Goal: Information Seeking & Learning: Learn about a topic

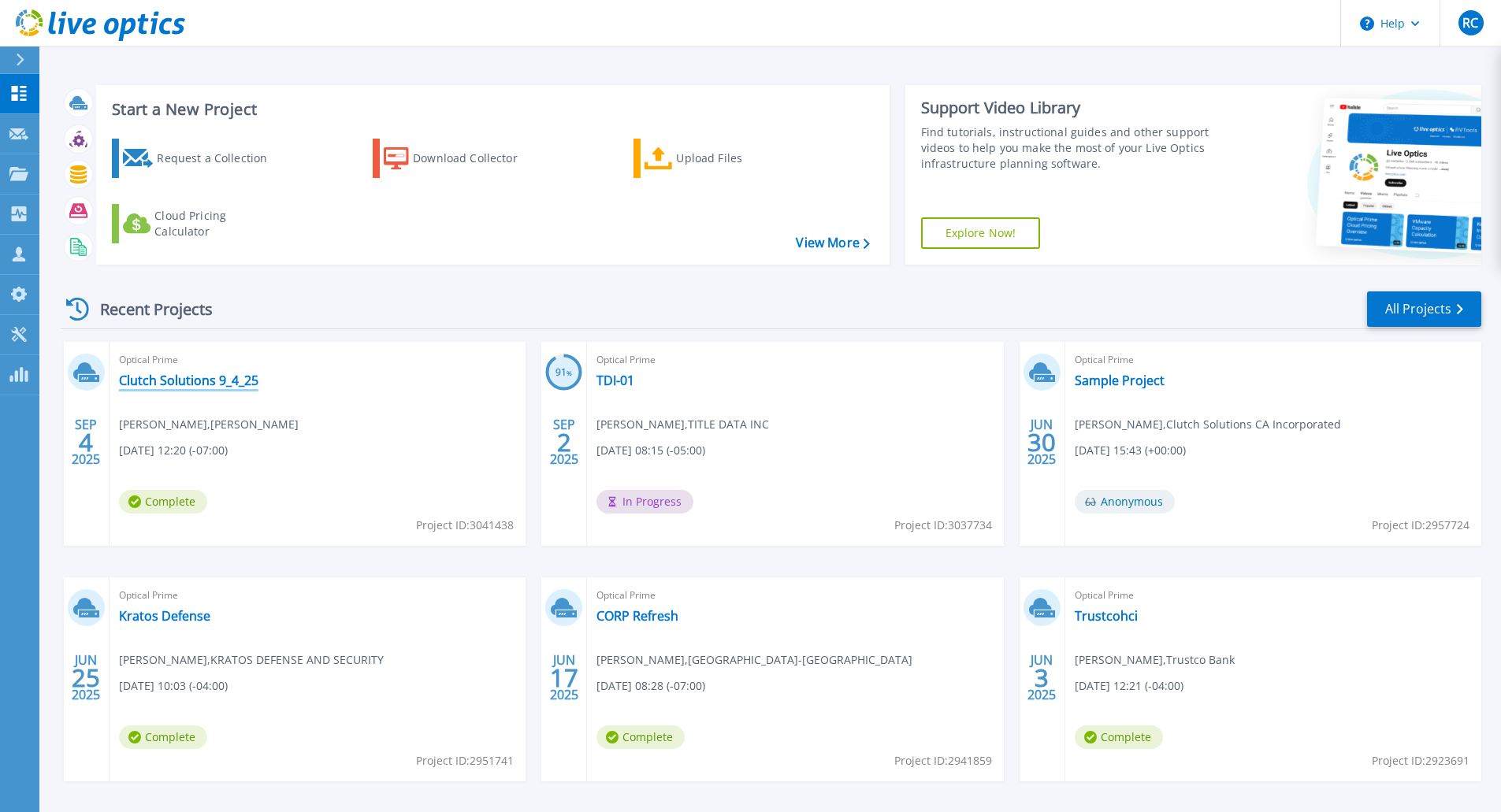
click at [220, 385] on link "Clutch Solutions 9_4_25" at bounding box center [188, 380] width 139 height 15
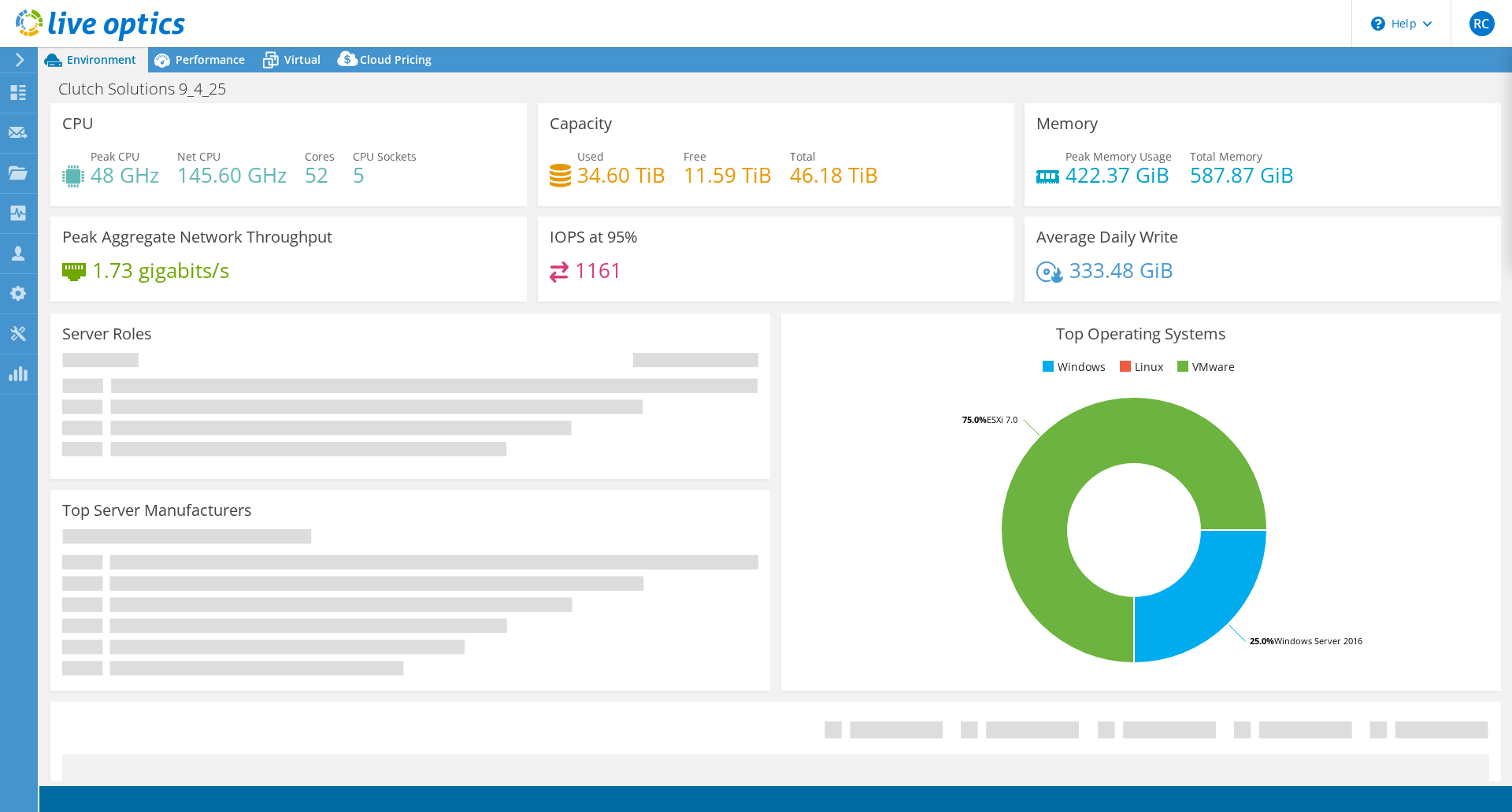
select select "USD"
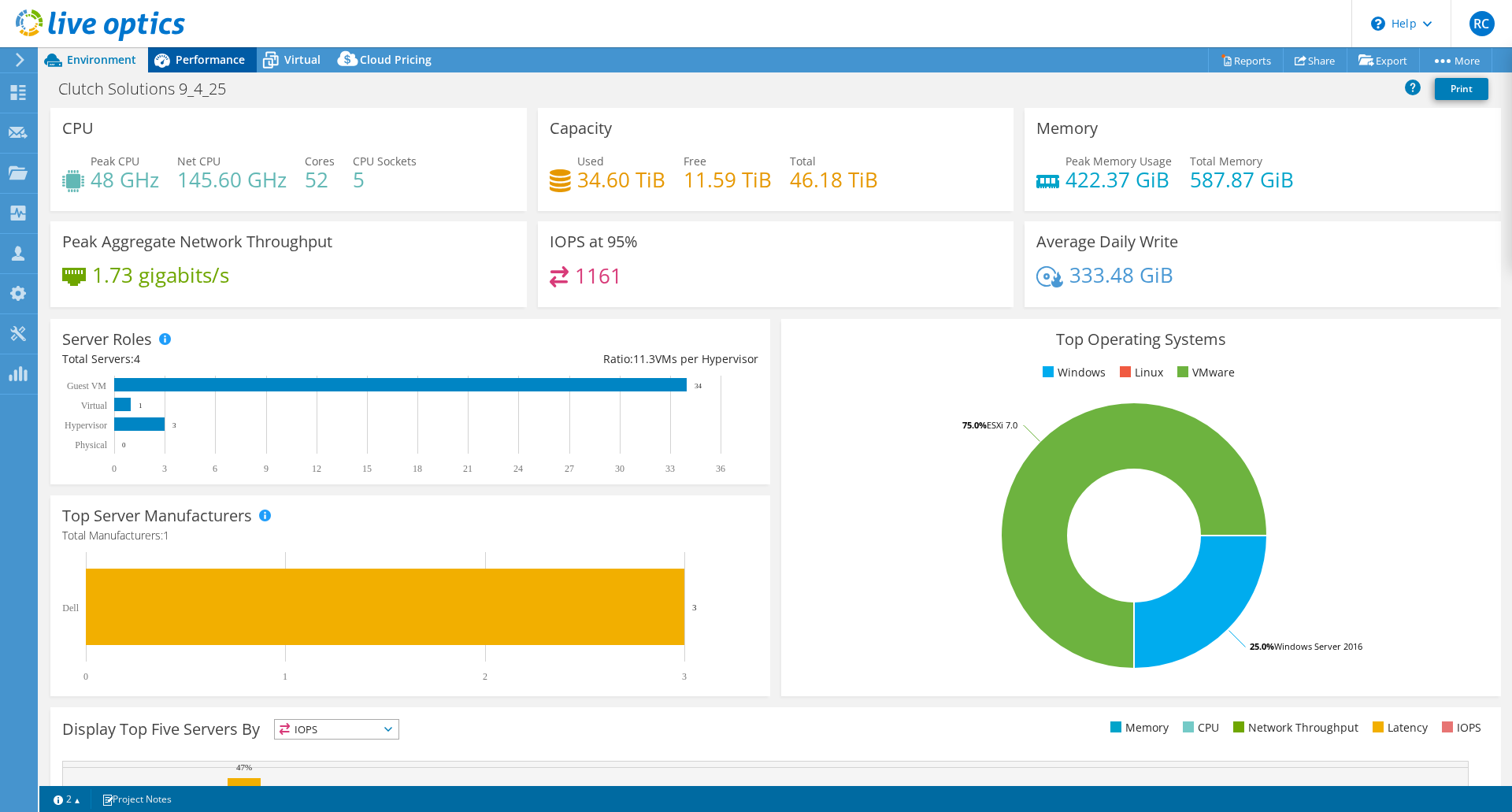
click at [190, 56] on span "Performance" at bounding box center [210, 60] width 70 height 15
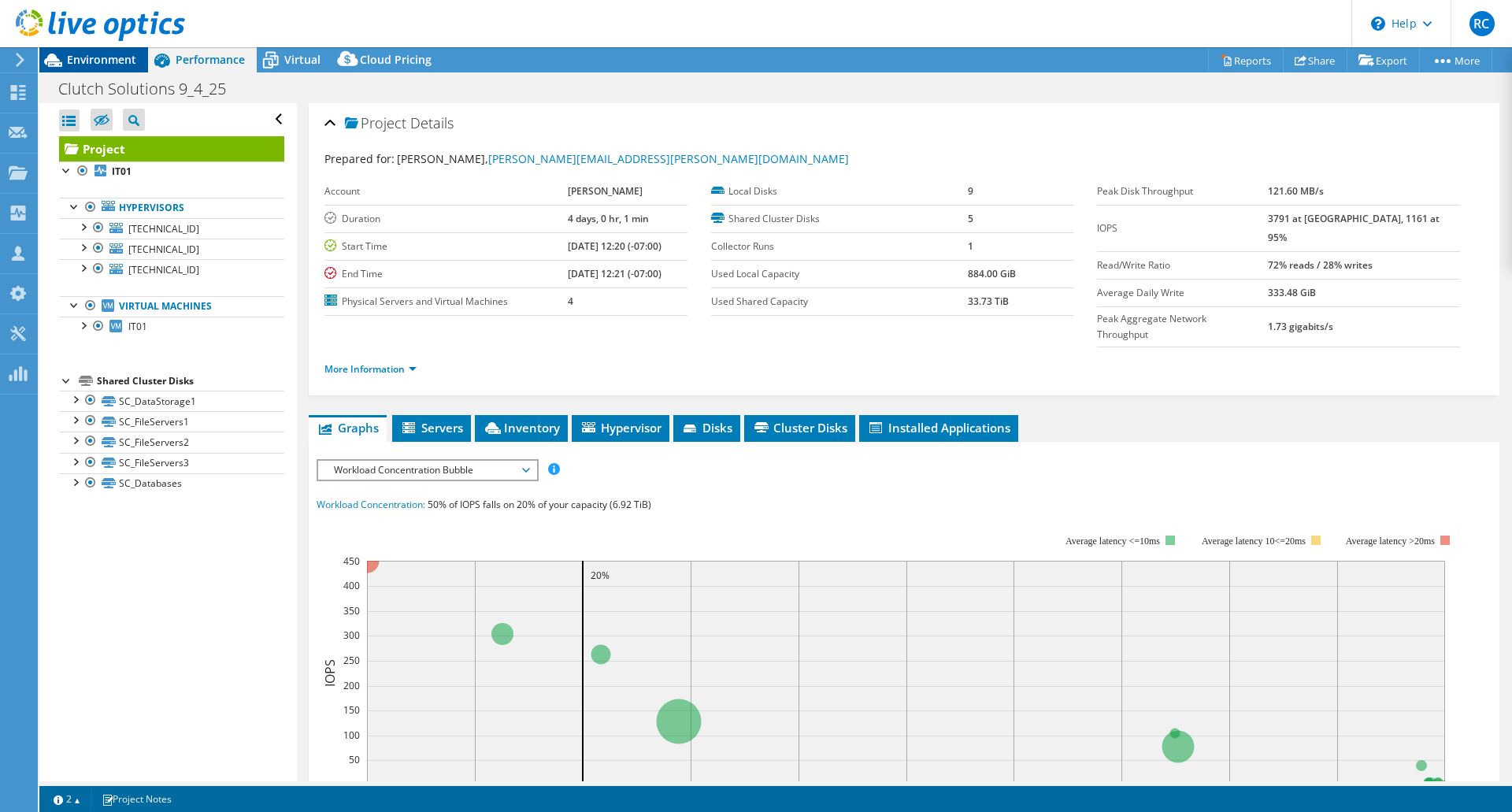
click at [111, 56] on span "Environment" at bounding box center [101, 60] width 70 height 15
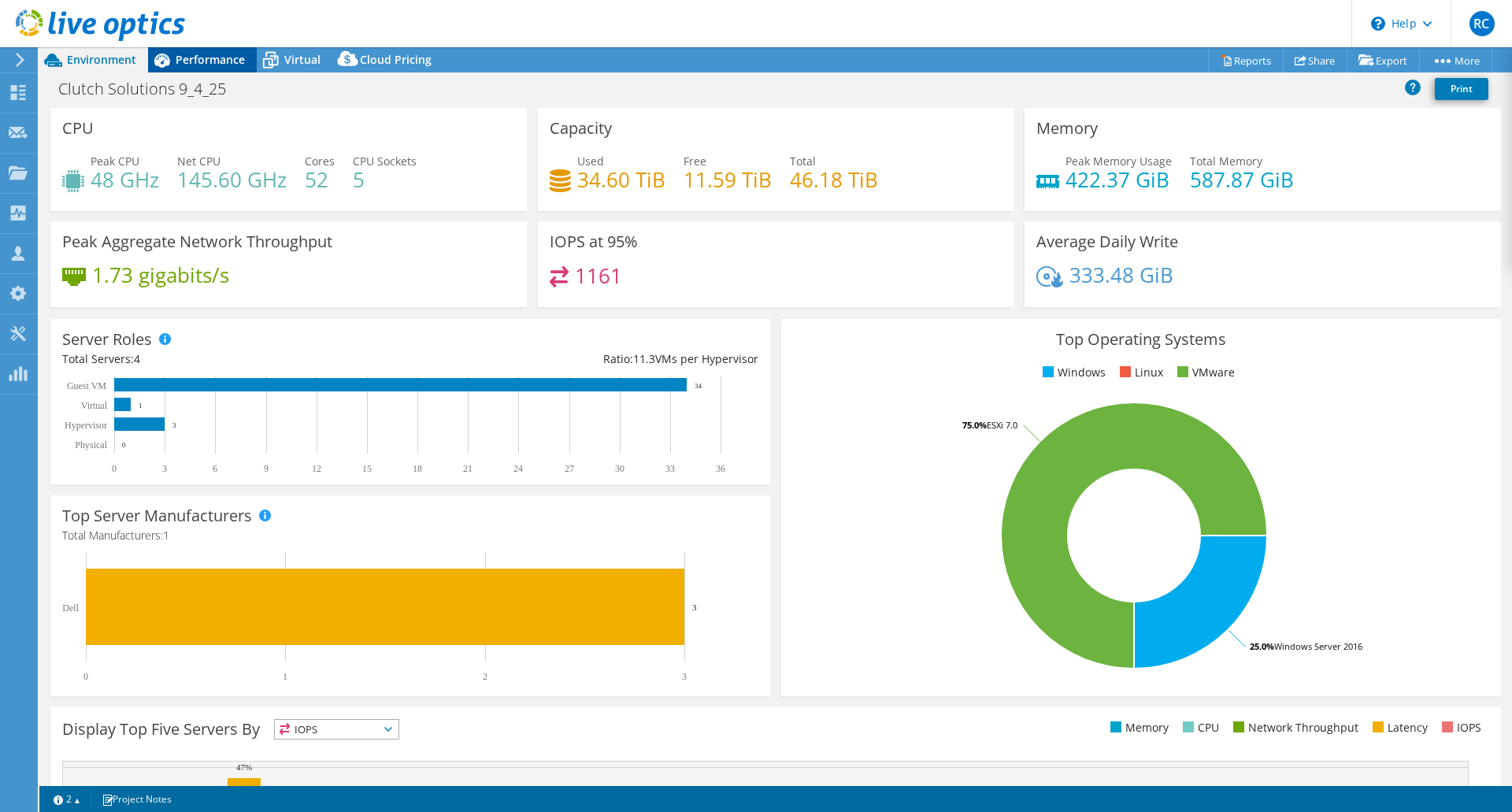
click at [204, 62] on span "Performance" at bounding box center [210, 60] width 70 height 15
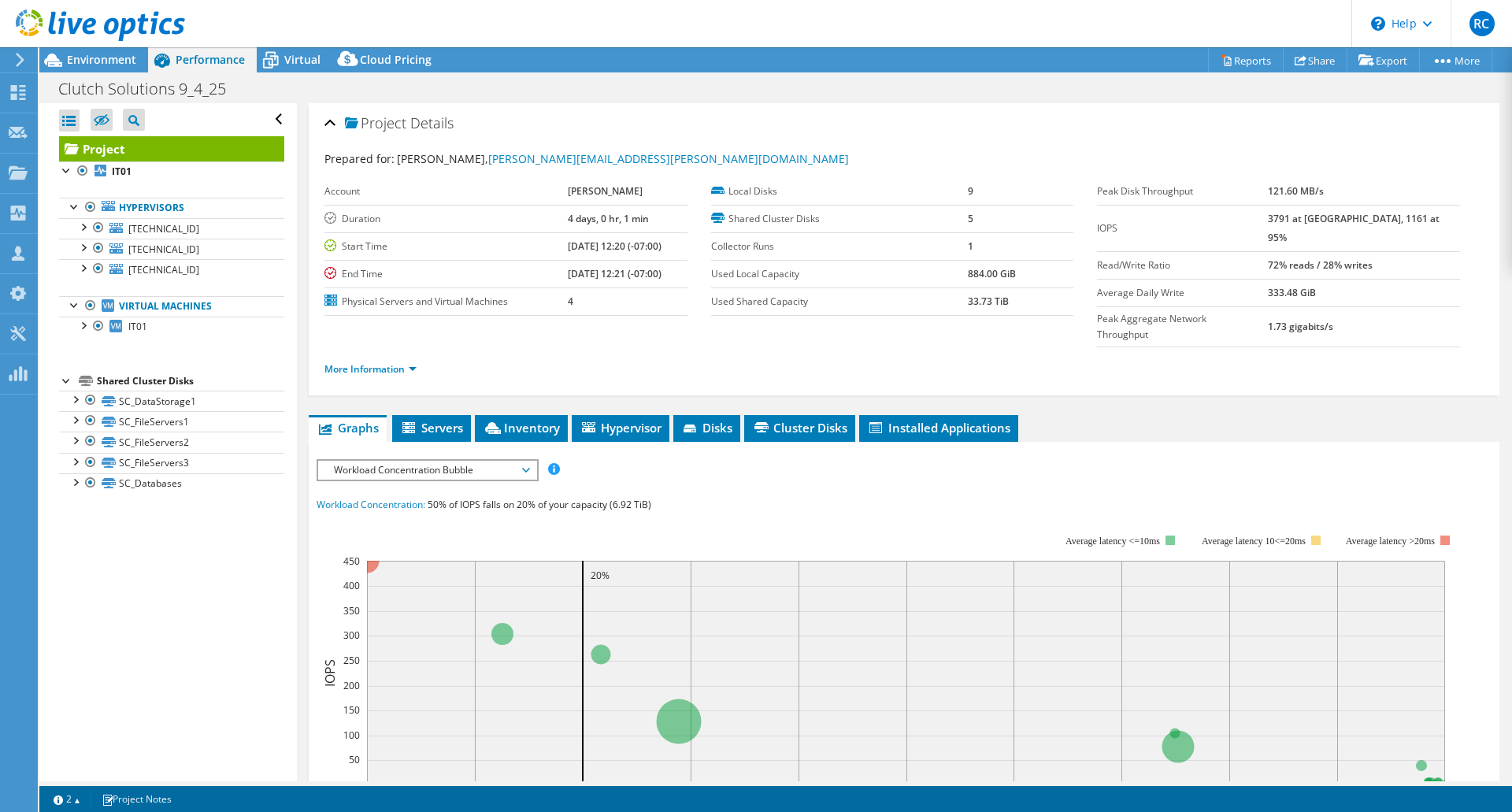
click at [204, 62] on span "Performance" at bounding box center [210, 60] width 70 height 15
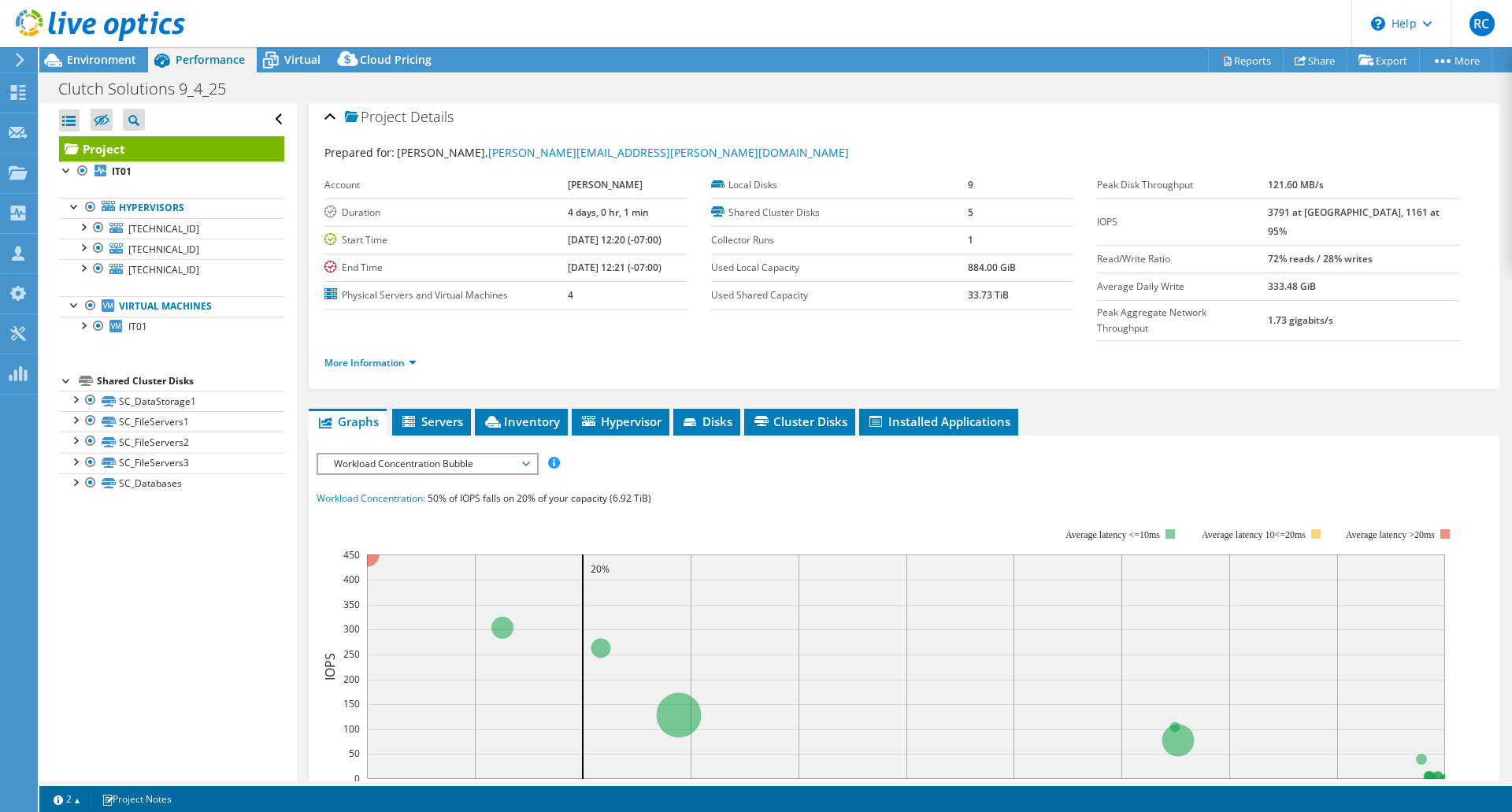
scroll to position [7, 0]
click at [432, 454] on span "Workload Concentration Bubble" at bounding box center [428, 463] width 203 height 19
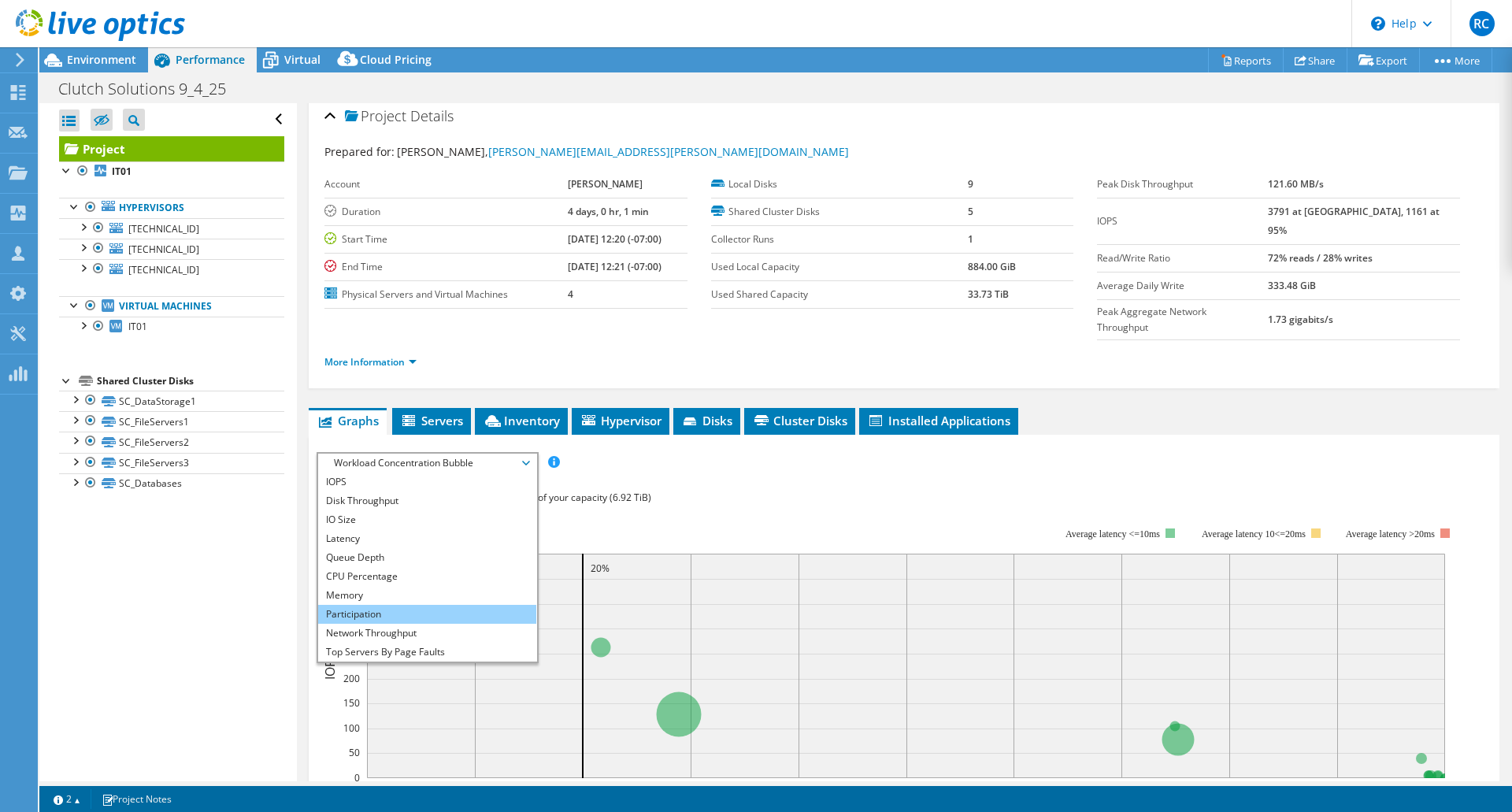
scroll to position [57, 0]
click at [546, 507] on rect at bounding box center [887, 664] width 1141 height 315
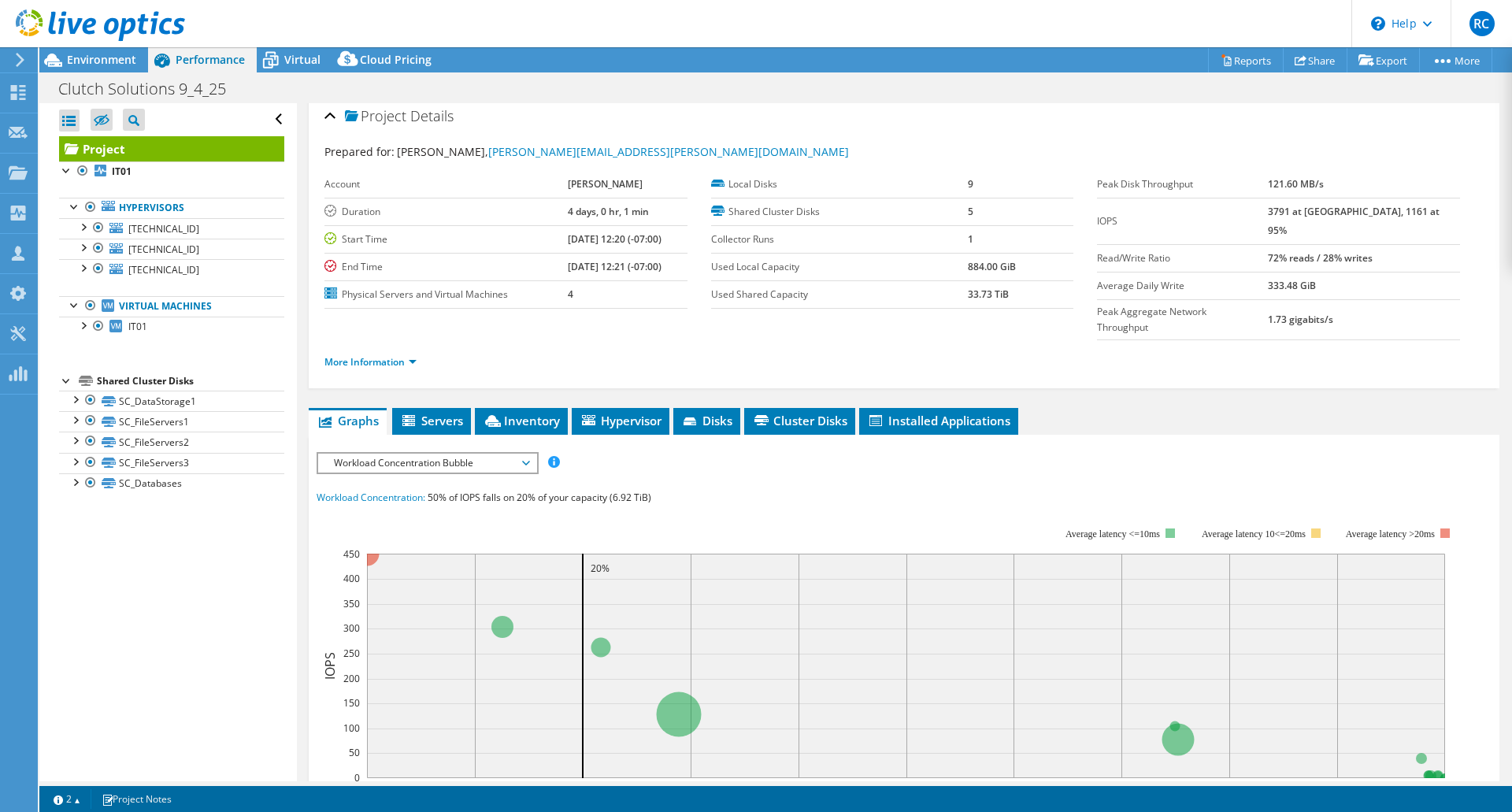
click at [393, 454] on span "Workload Concentration Bubble" at bounding box center [428, 463] width 203 height 19
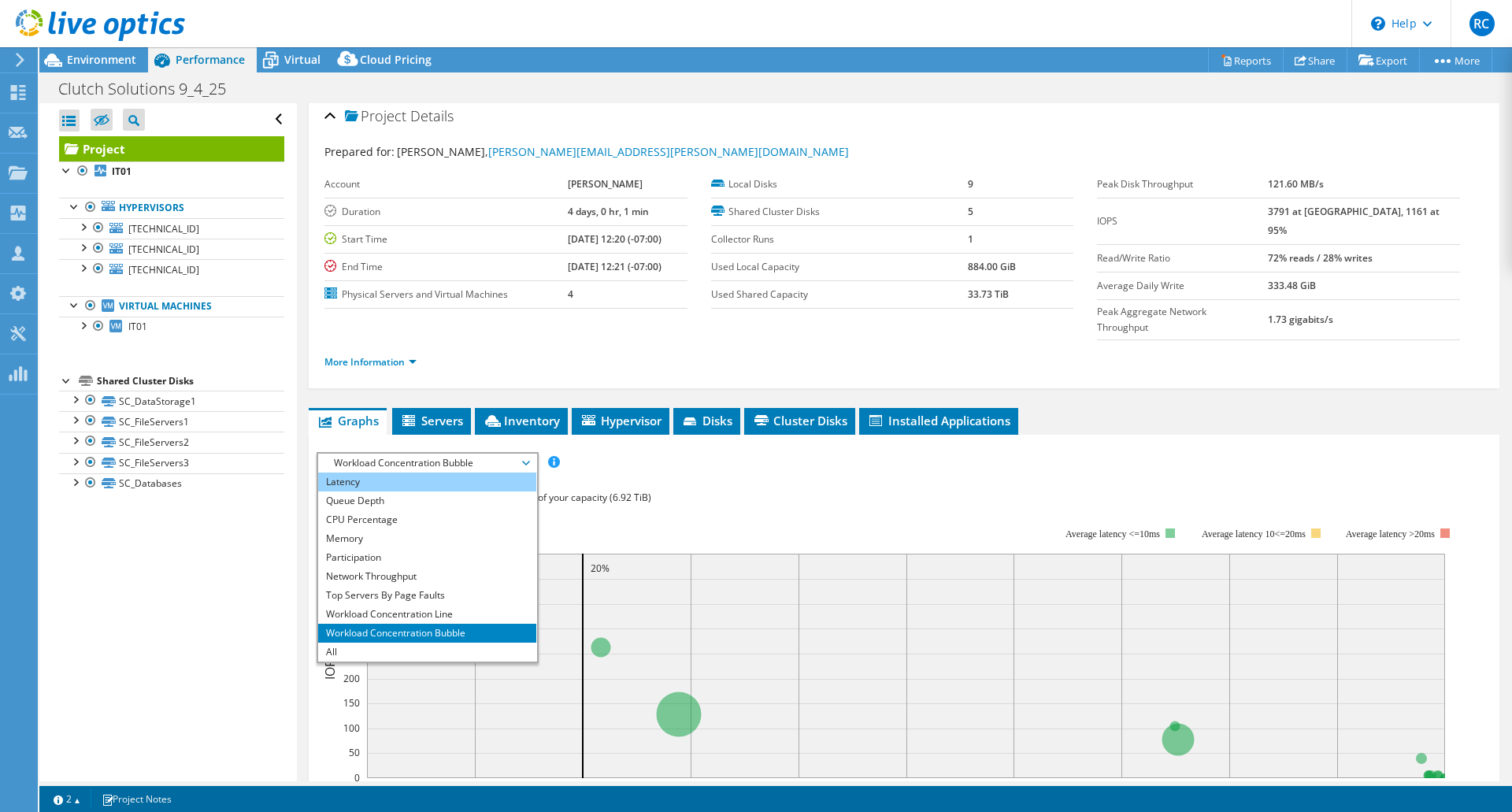
click at [384, 472] on li "Latency" at bounding box center [428, 482] width 218 height 19
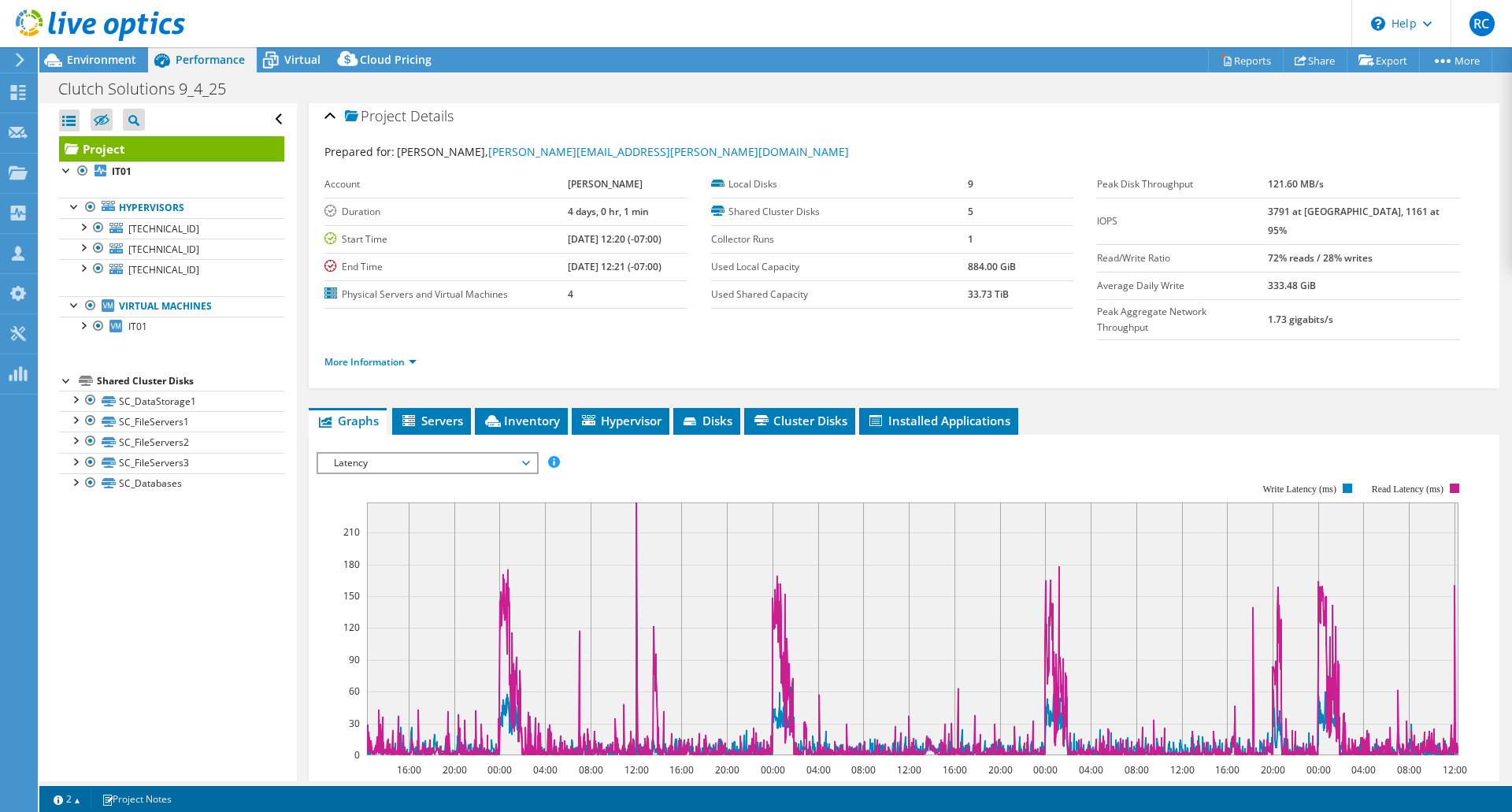
click at [385, 454] on span "Latency" at bounding box center [428, 463] width 203 height 19
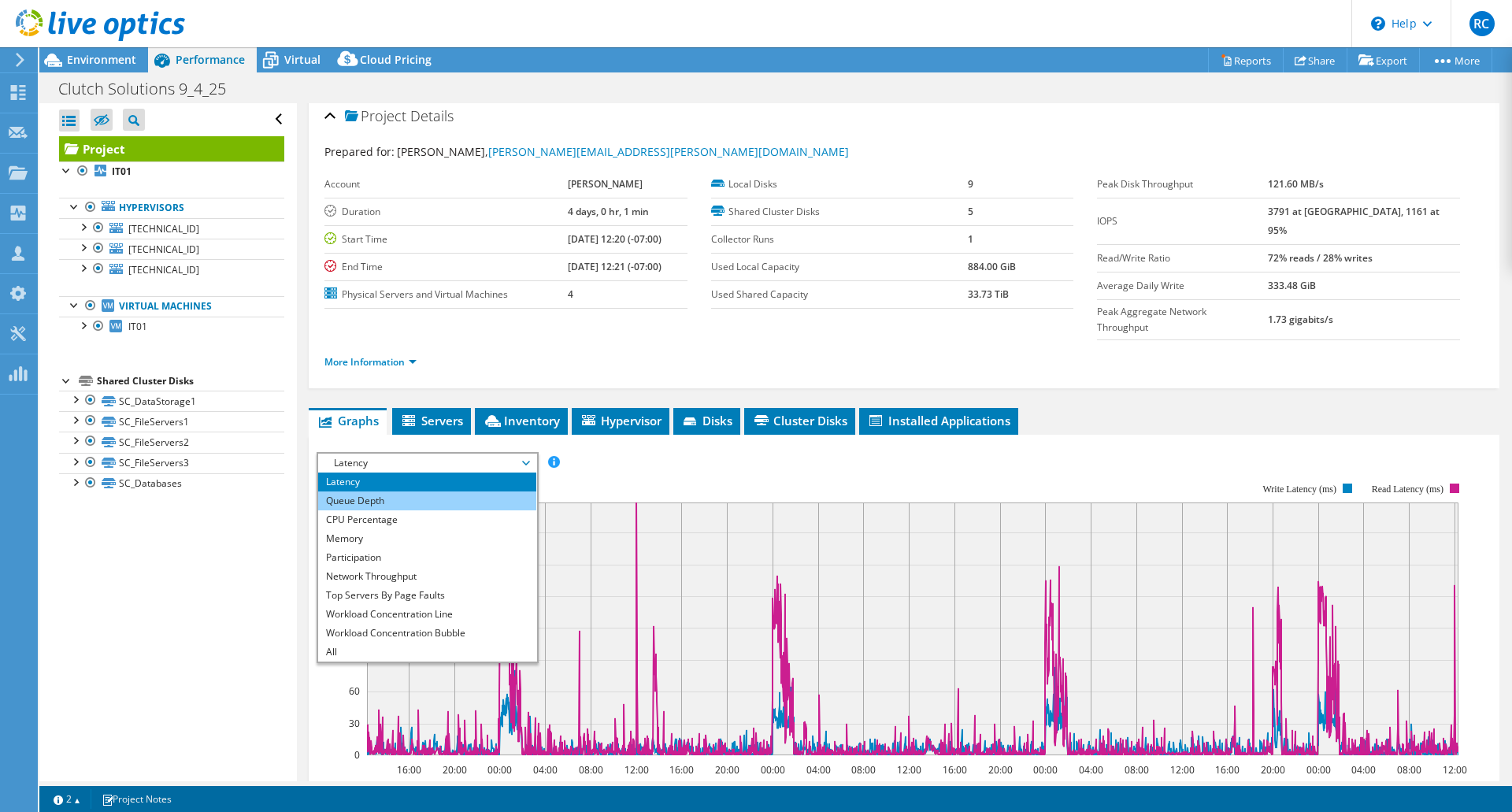
click at [405, 491] on li "Queue Depth" at bounding box center [428, 501] width 218 height 19
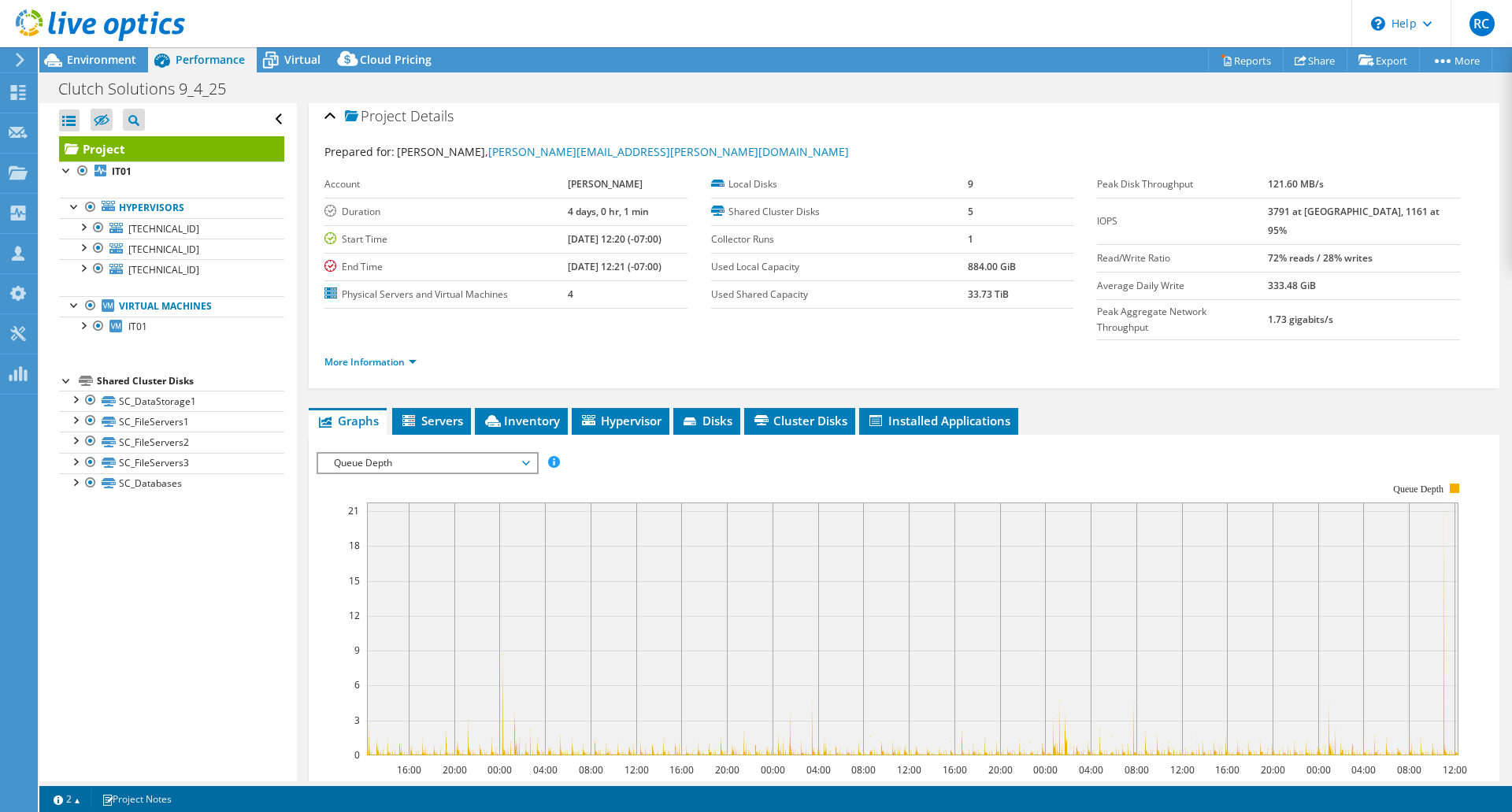
click at [391, 454] on span "Queue Depth" at bounding box center [428, 463] width 203 height 19
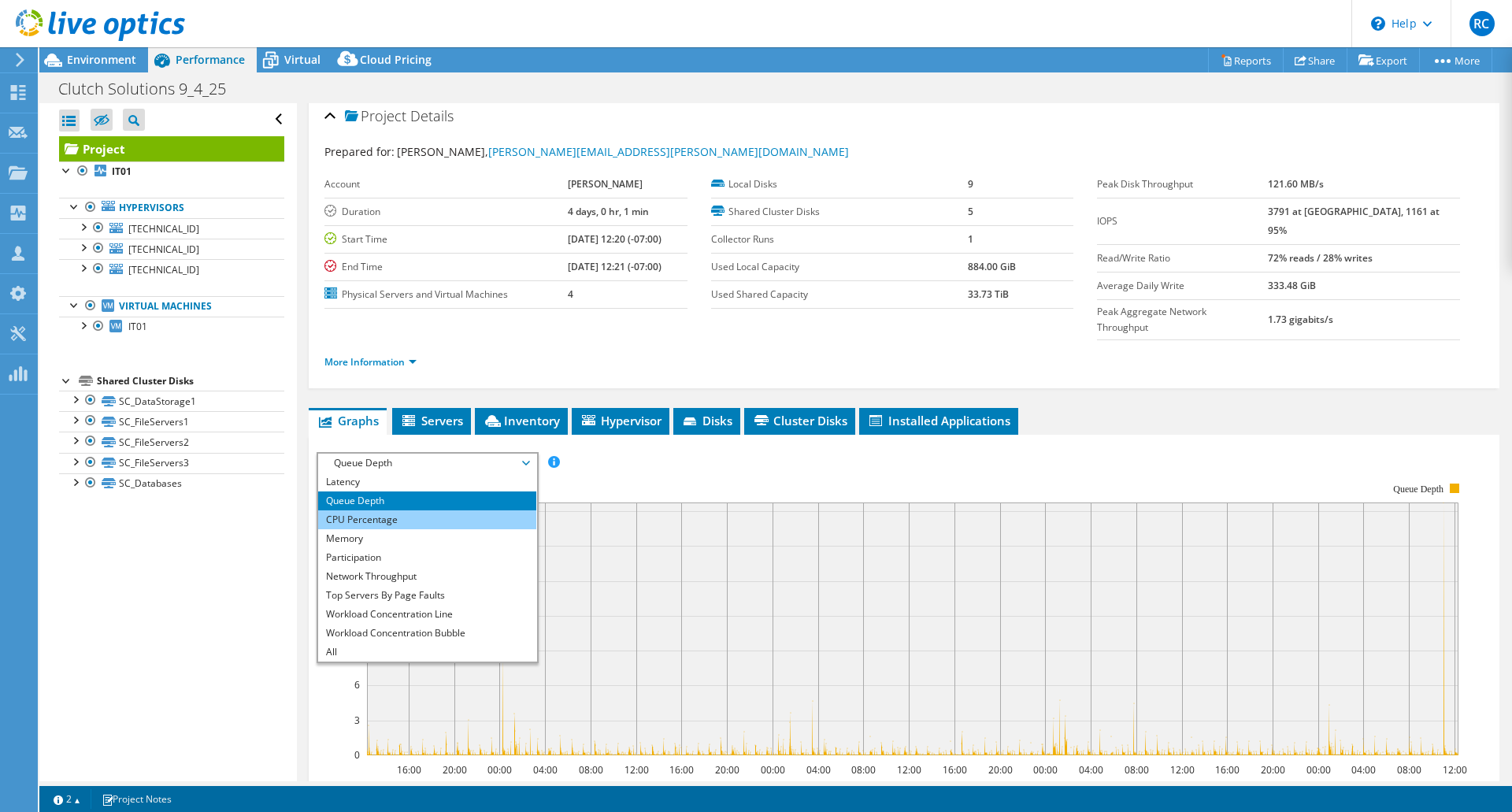
click at [400, 511] on li "CPU Percentage" at bounding box center [428, 520] width 218 height 19
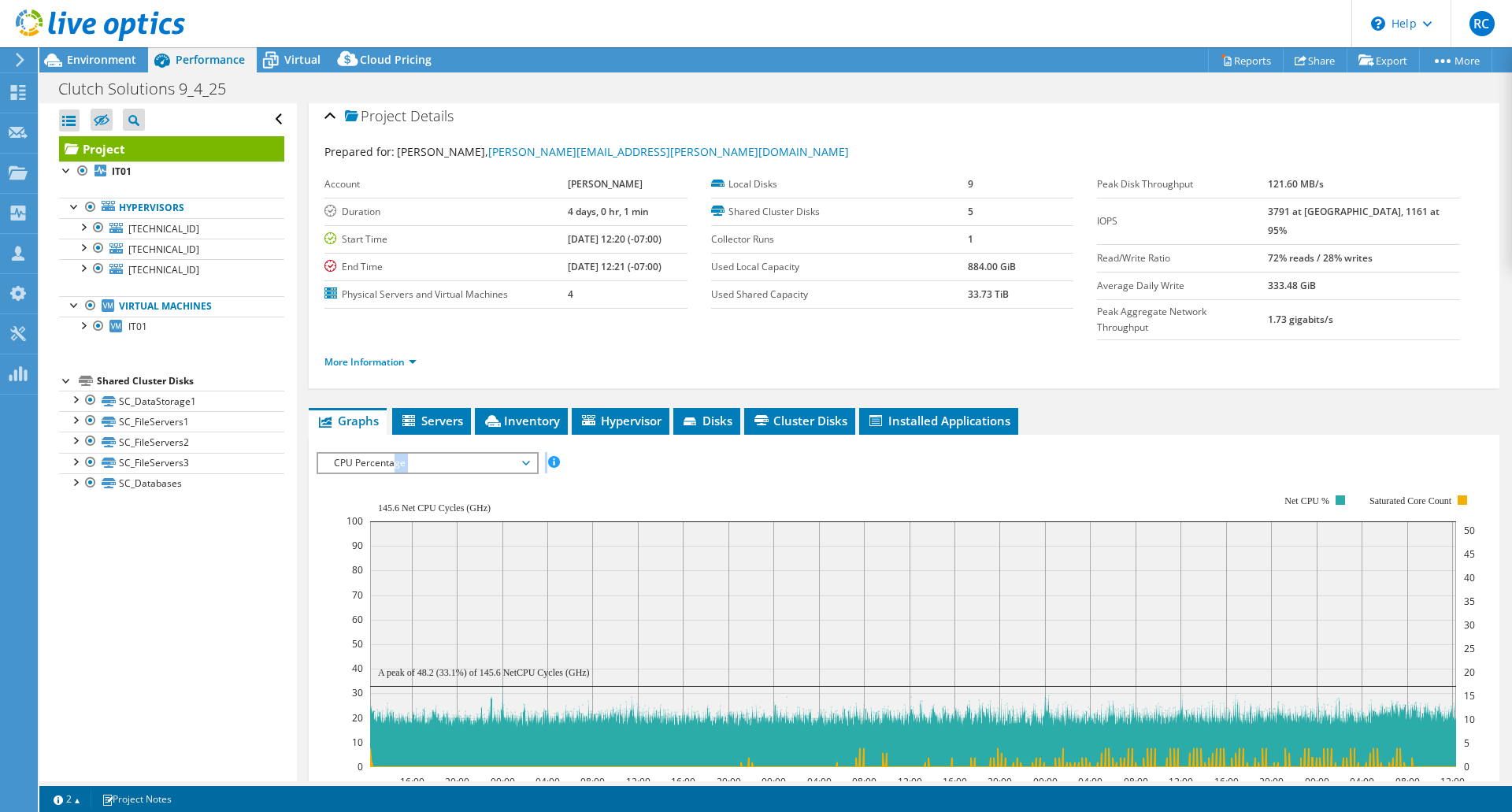
drag, startPoint x: 396, startPoint y: 434, endPoint x: 635, endPoint y: 416, distance: 239.7
click at [635, 444] on div "IOPS Disk Throughput IO Size Latency Queue Depth CPU Percentage Memory Page Fau…" at bounding box center [904, 723] width 1175 height 558
click at [1458, 473] on rect at bounding box center [910, 630] width 1129 height 315
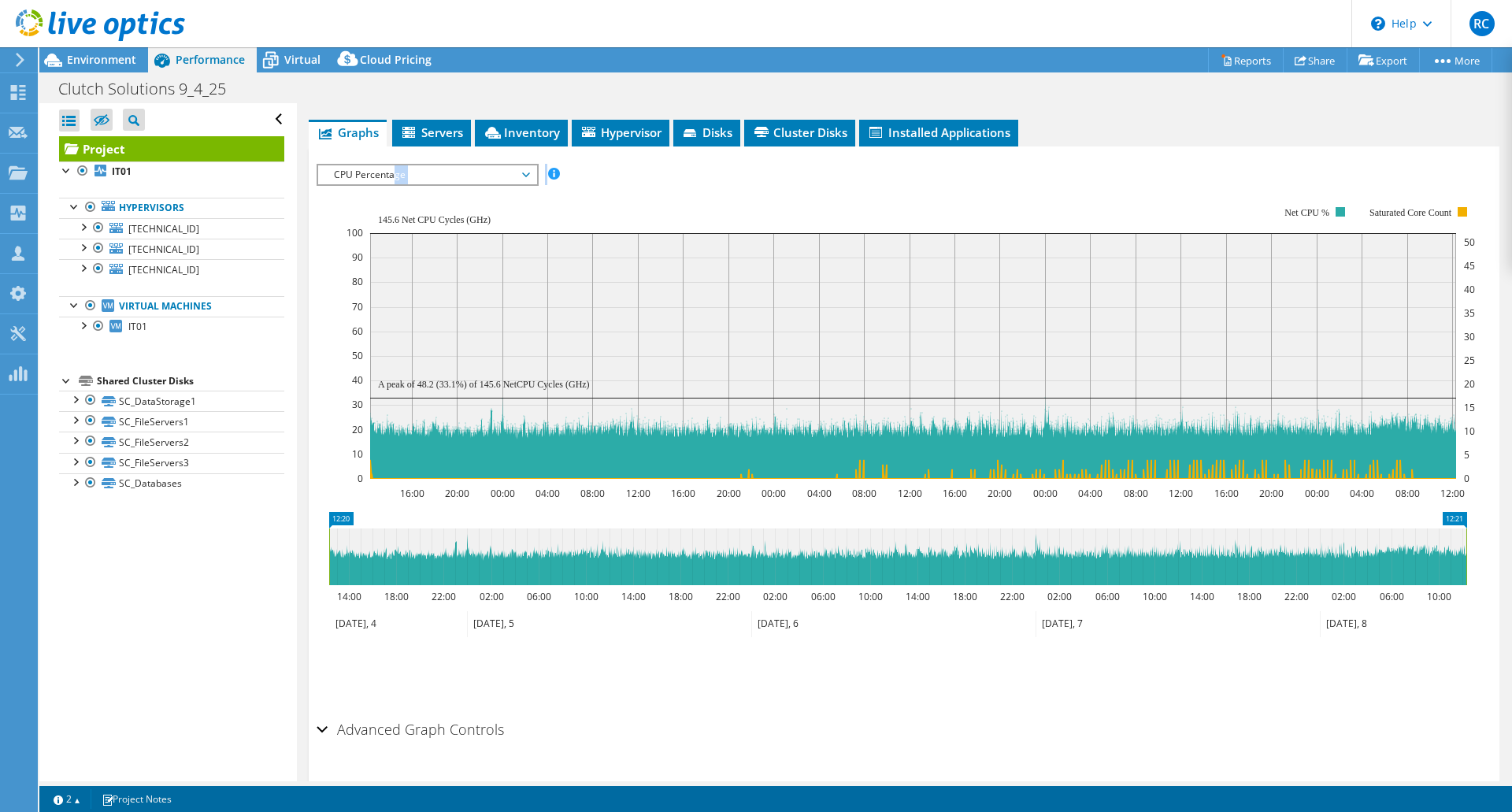
scroll to position [47, 0]
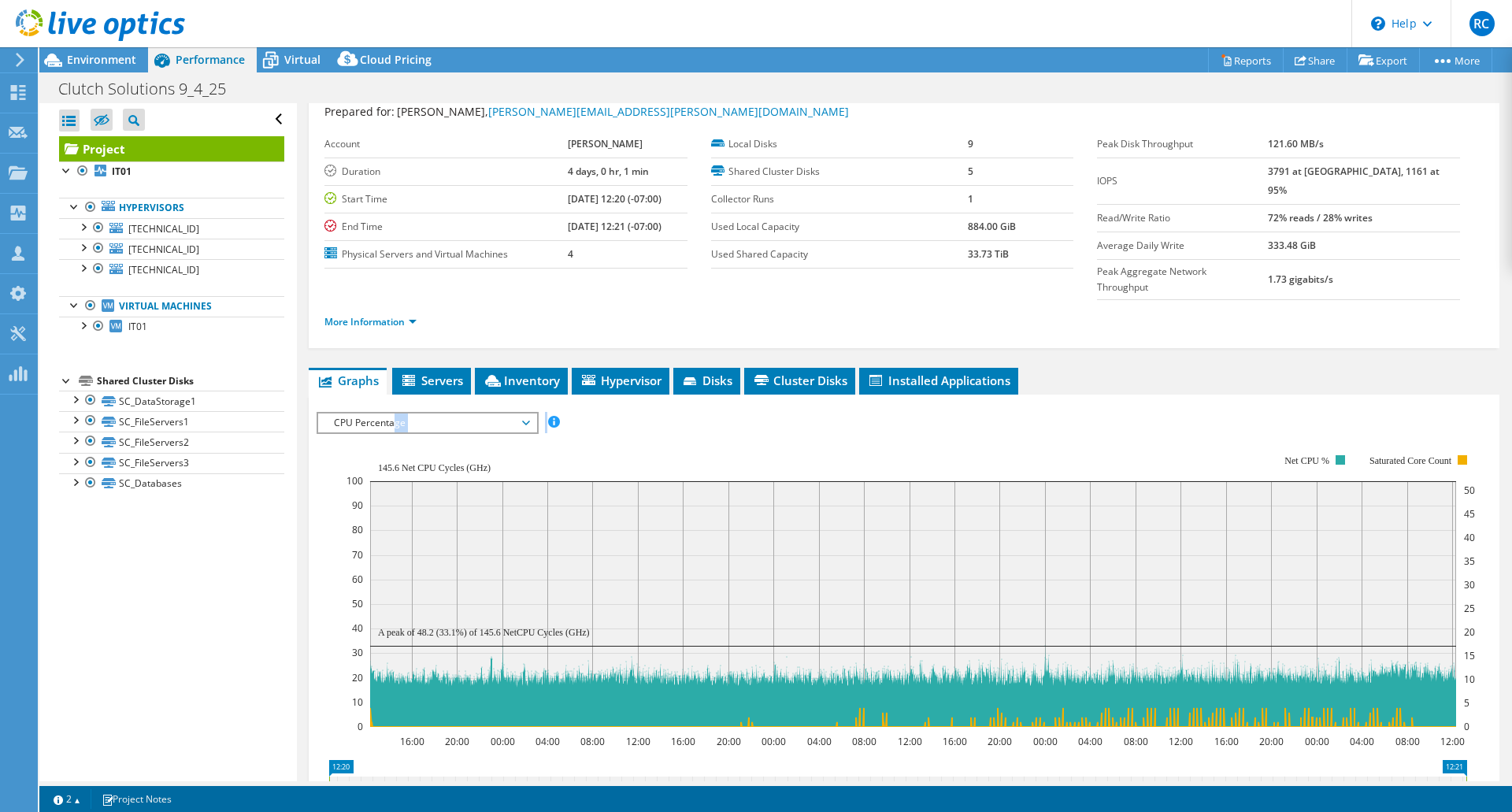
click at [453, 413] on span "CPU Percentage" at bounding box center [428, 423] width 203 height 19
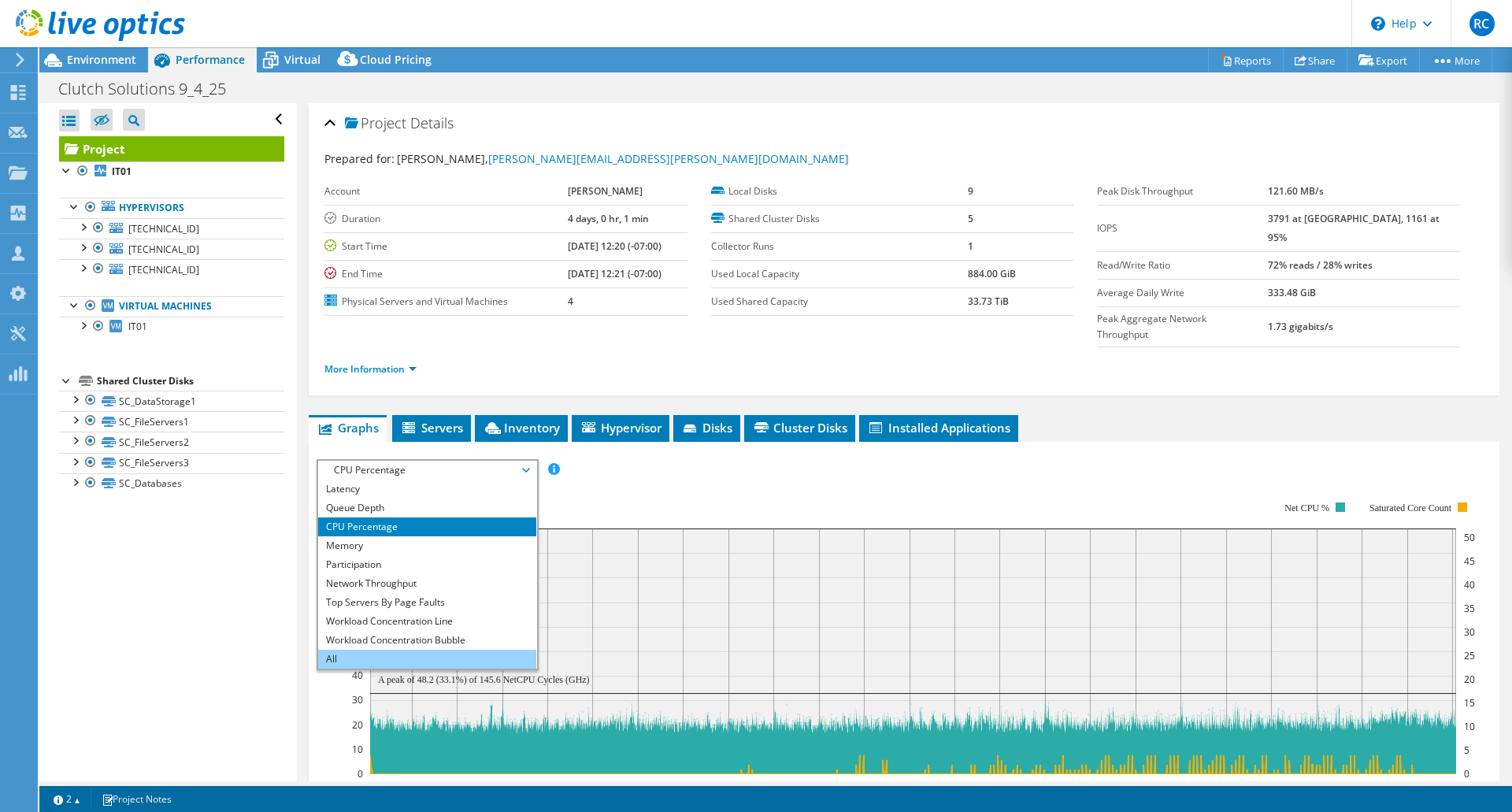
scroll to position [0, 0]
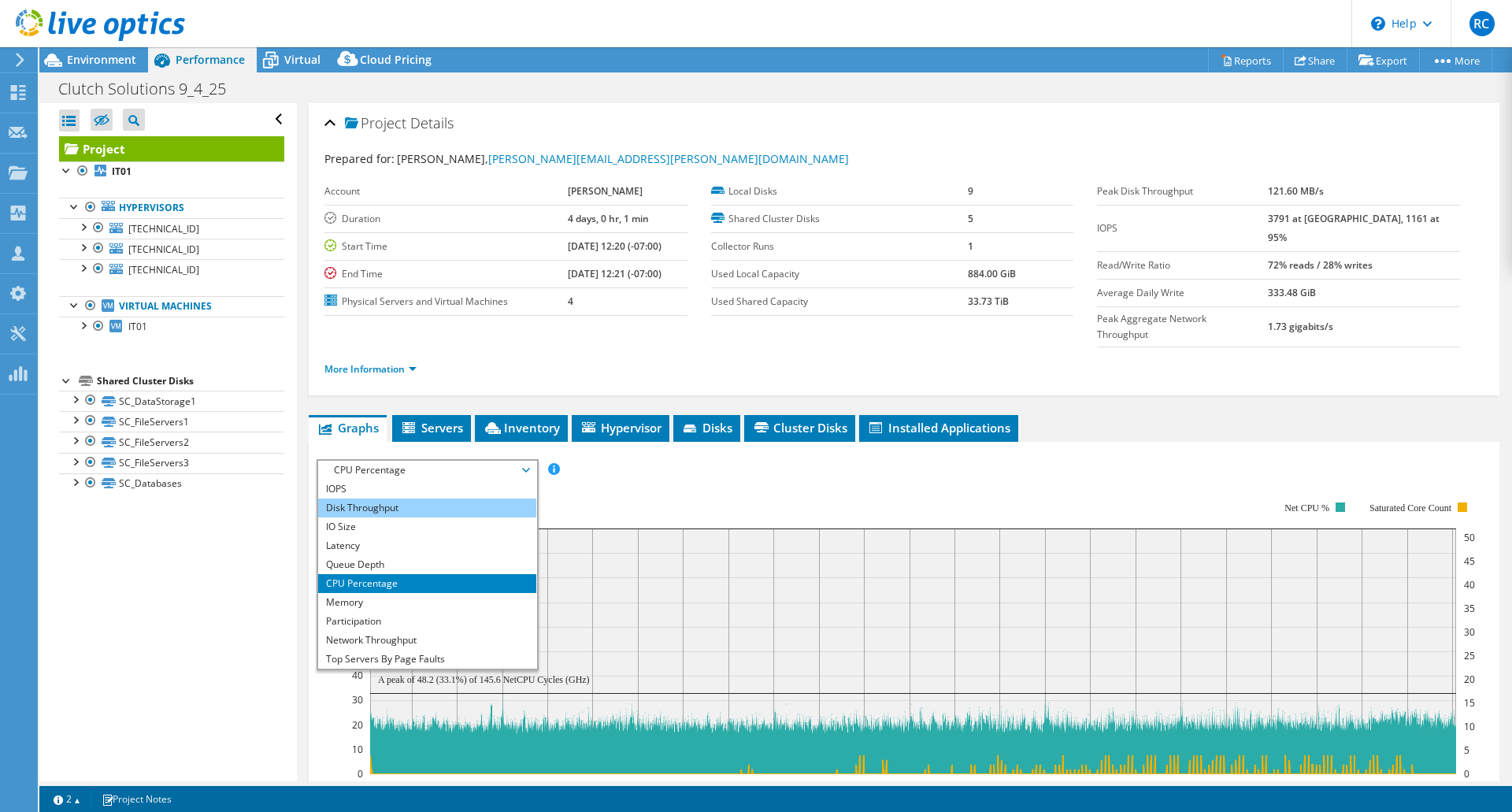
click at [422, 498] on li "Disk Throughput" at bounding box center [428, 508] width 218 height 19
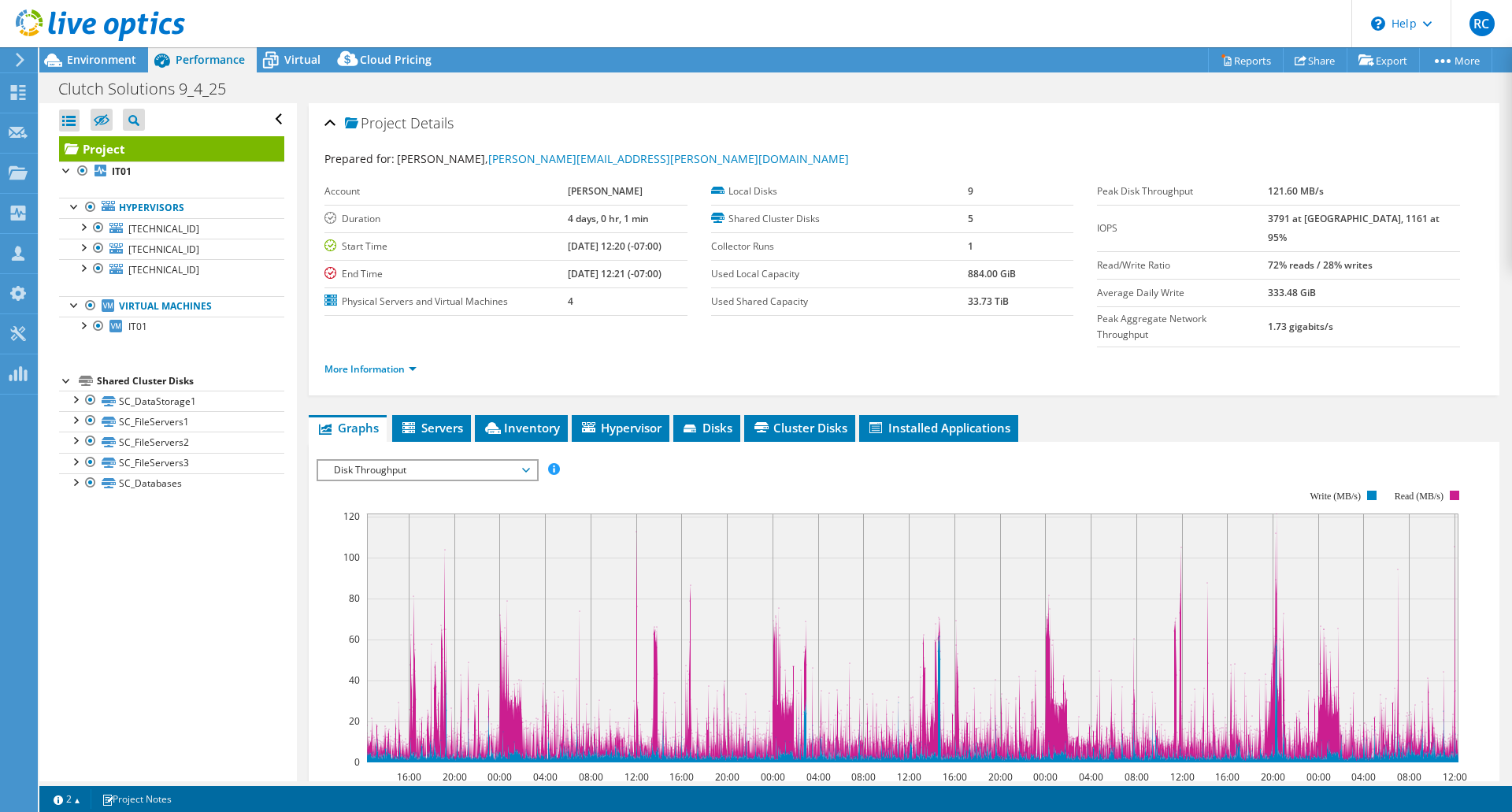
click at [416, 460] on div "Disk Throughput IOPS Disk Throughput IO Size Latency Queue Depth CPU Percentage…" at bounding box center [428, 470] width 222 height 22
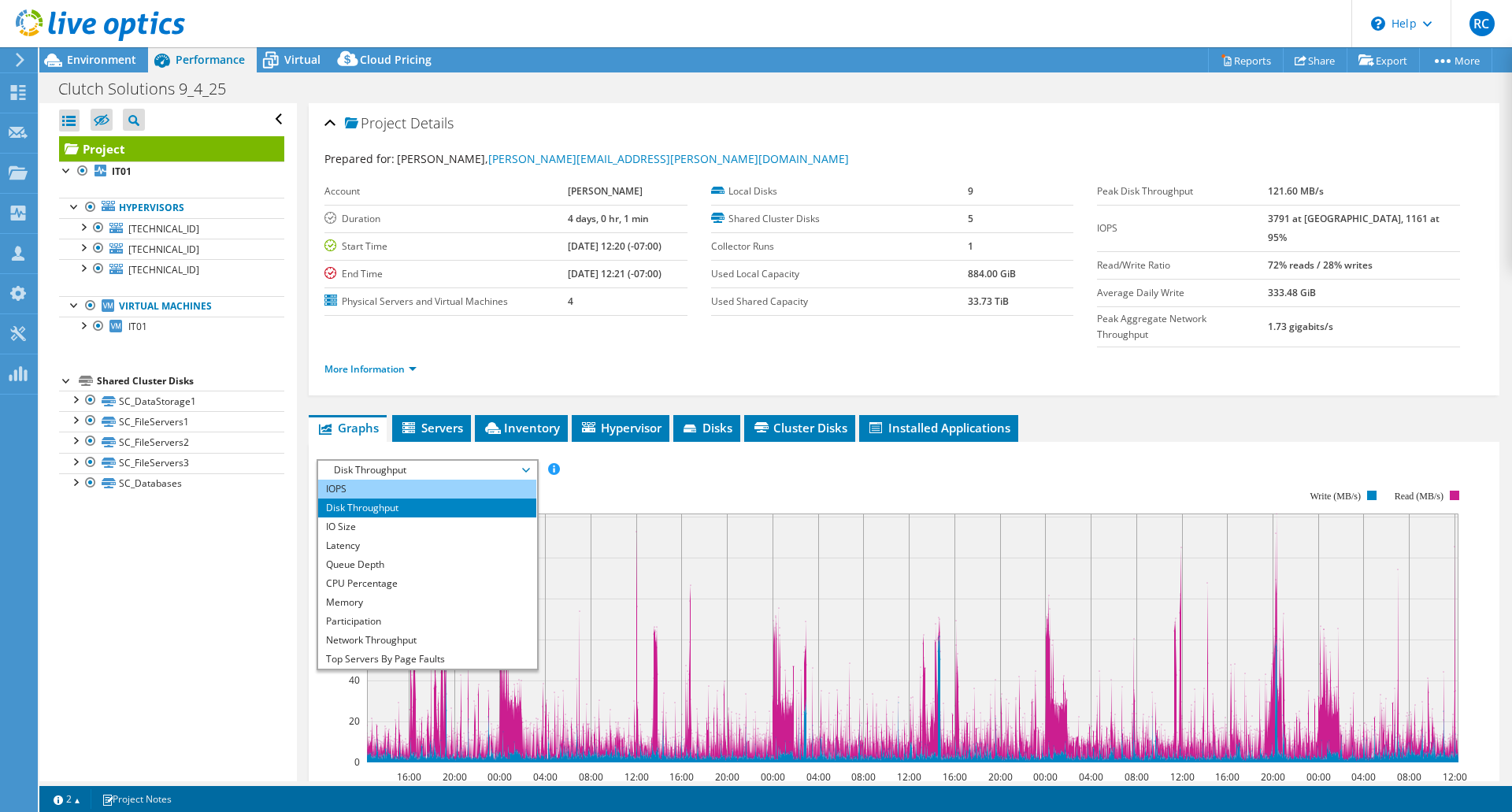
click at [406, 480] on li "IOPS" at bounding box center [428, 490] width 218 height 19
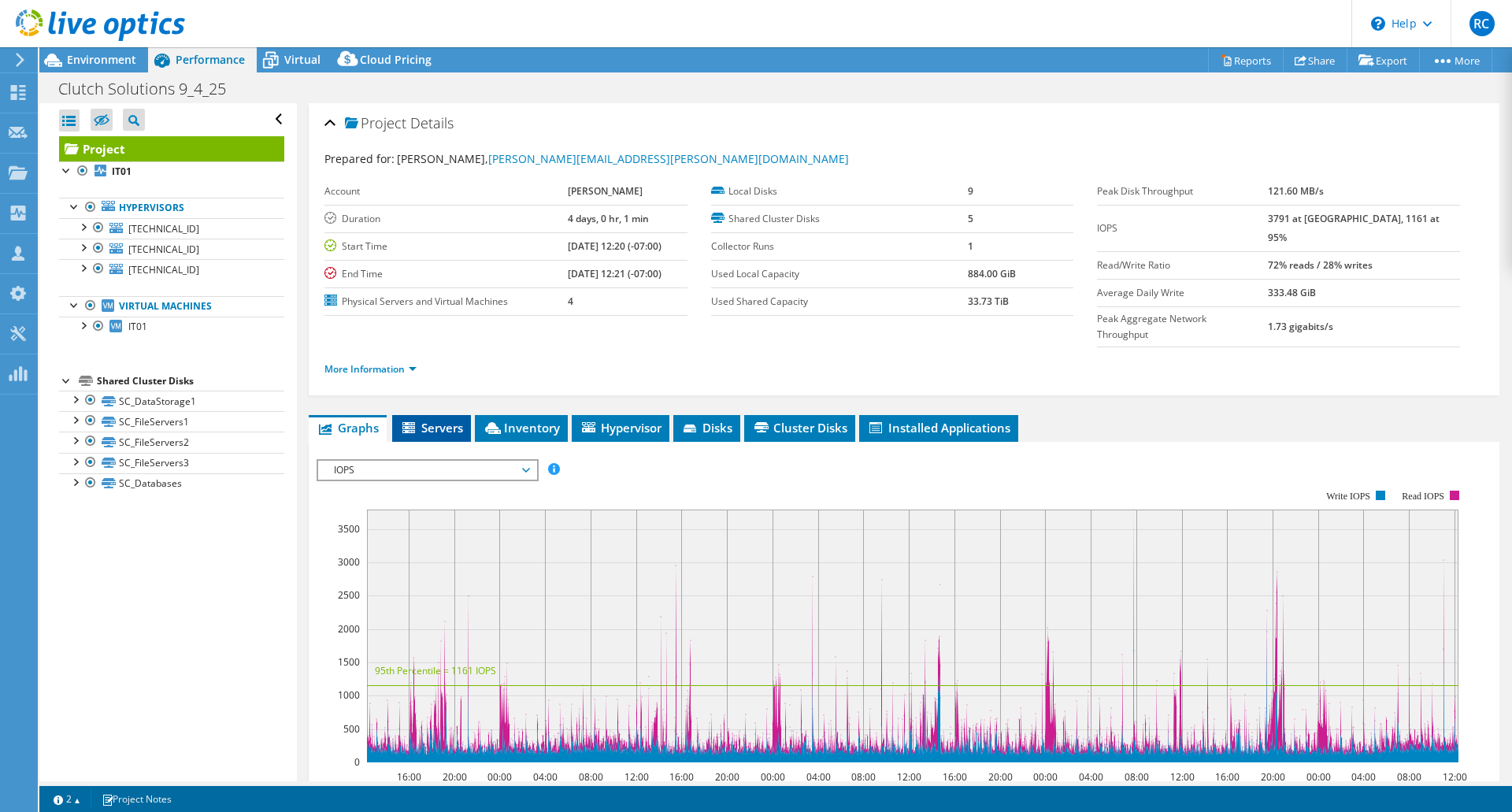
click at [429, 420] on span "Servers" at bounding box center [431, 428] width 63 height 15
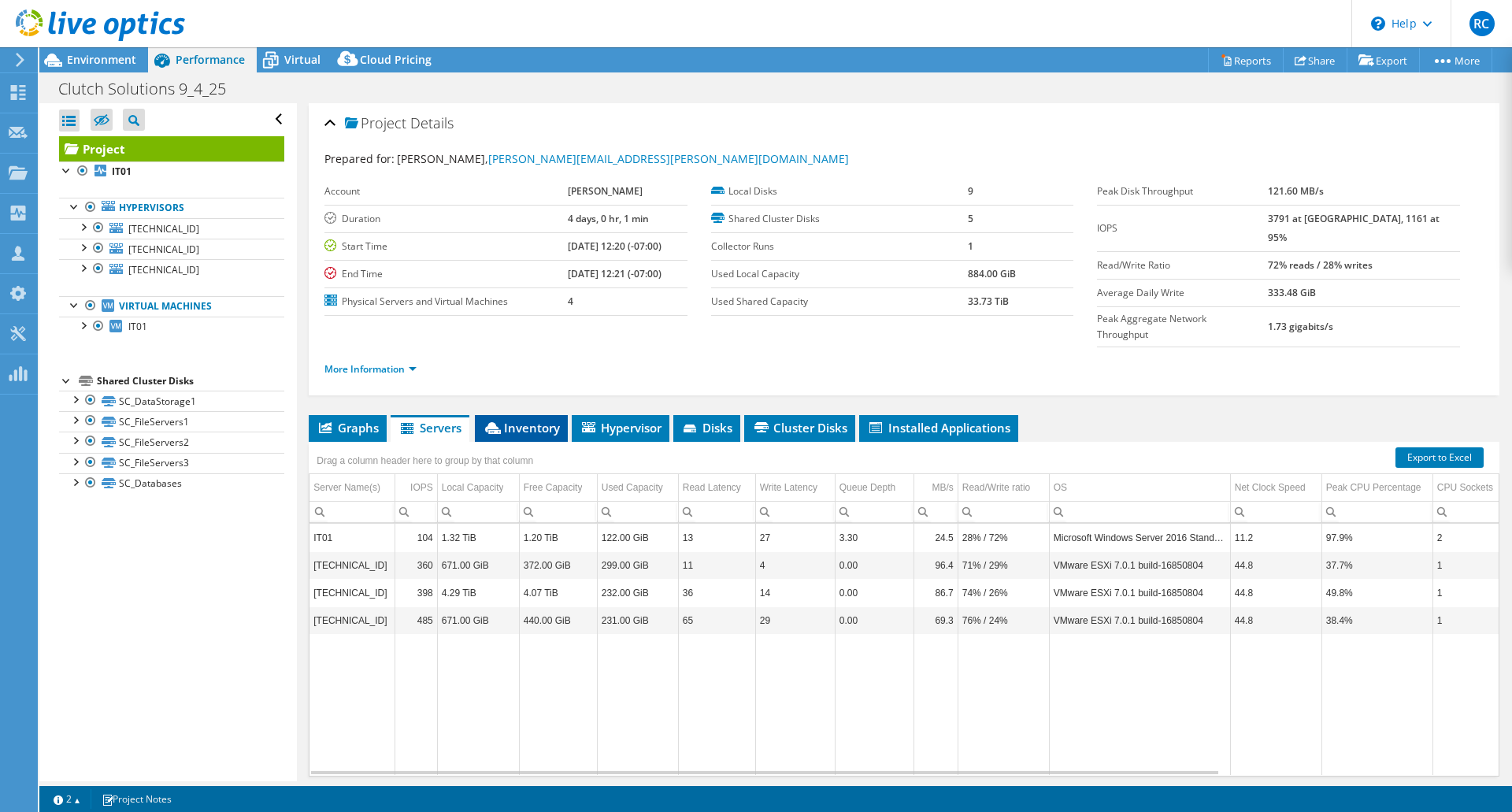
click at [503, 420] on span "Inventory" at bounding box center [521, 428] width 77 height 15
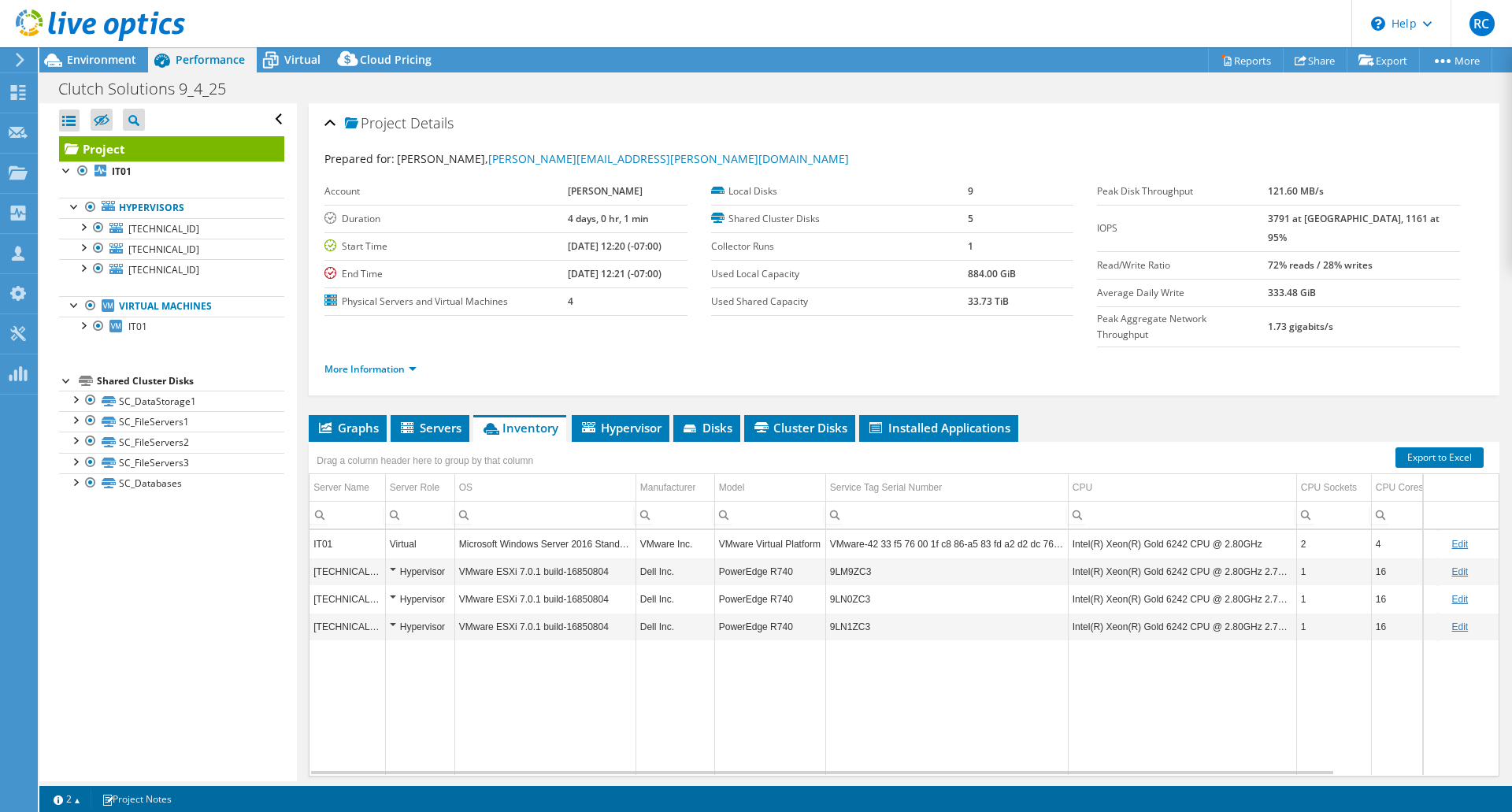
click at [503, 420] on span "Inventory" at bounding box center [519, 428] width 77 height 15
